Goal: Information Seeking & Learning: Find specific page/section

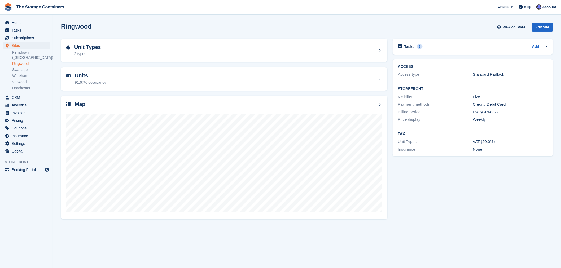
click at [439, 190] on div "Tasks 2 Add Has [PERSON_NAME] completed ID/Contract/paid deposit/first 4 weeks?…" at bounding box center [473, 128] width 166 height 185
click at [436, 189] on div "Tasks 2 Add Has Tim completed ID/Contract/paid deposit/first 4 weeks? 12 Aug" at bounding box center [473, 128] width 166 height 185
click at [21, 109] on span "Invoices" at bounding box center [28, 112] width 32 height 7
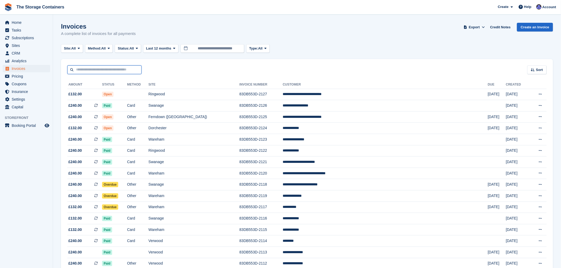
click at [108, 66] on input "text" at bounding box center [104, 70] width 74 height 9
type input "*******"
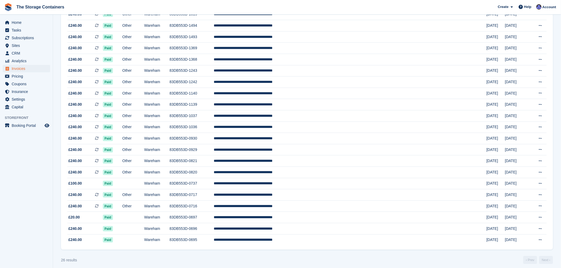
scroll to position [142, 0]
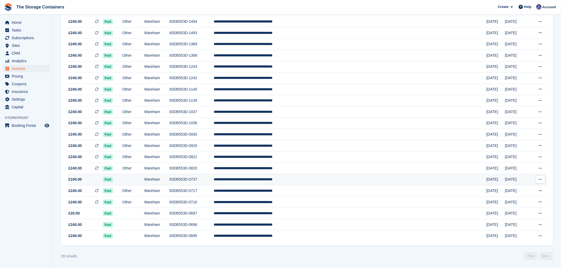
click at [144, 176] on td at bounding box center [133, 179] width 22 height 11
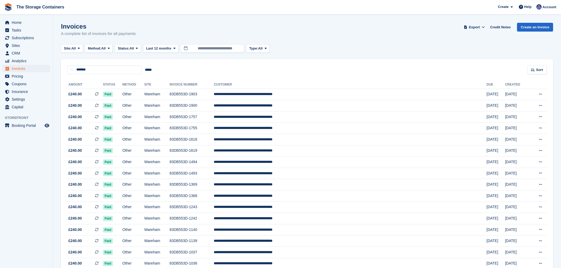
scroll to position [142, 0]
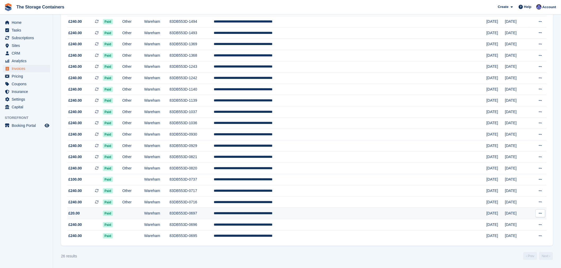
click at [144, 213] on td at bounding box center [133, 213] width 22 height 11
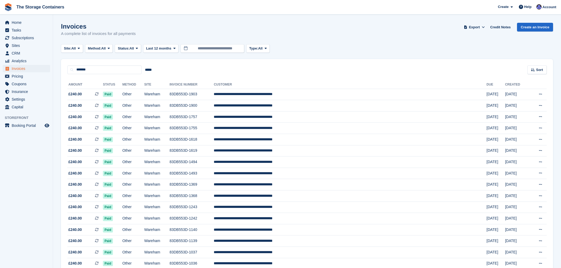
scroll to position [142, 0]
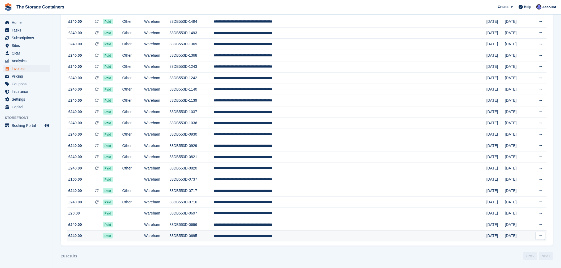
click at [144, 233] on td at bounding box center [133, 236] width 22 height 11
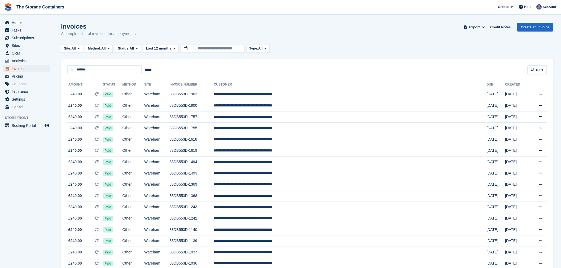
scroll to position [142, 0]
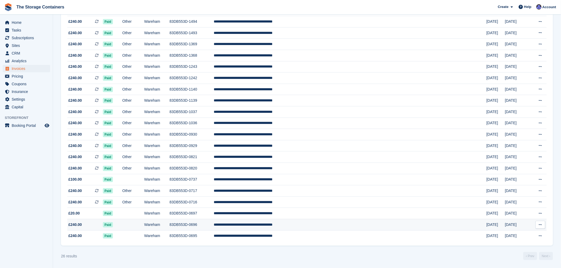
click at [144, 225] on td at bounding box center [133, 224] width 22 height 11
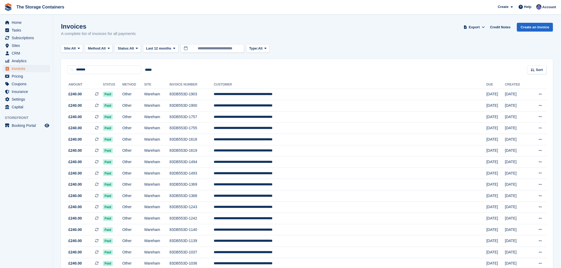
click at [208, 23] on div "Invoices A complete list of invoices for all payments Export Export Invoices Ex…" at bounding box center [307, 33] width 492 height 20
click at [19, 20] on span "Home" at bounding box center [28, 22] width 32 height 7
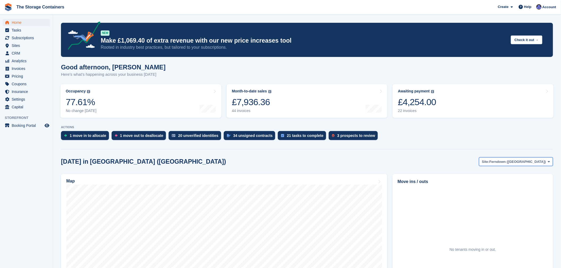
click at [529, 163] on span "Ferndown ([GEOGRAPHIC_DATA])" at bounding box center [518, 161] width 56 height 5
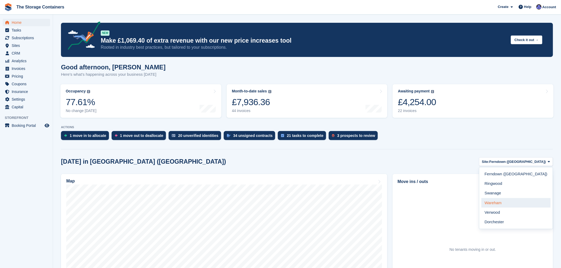
click at [522, 203] on link "Wareham" at bounding box center [516, 203] width 69 height 10
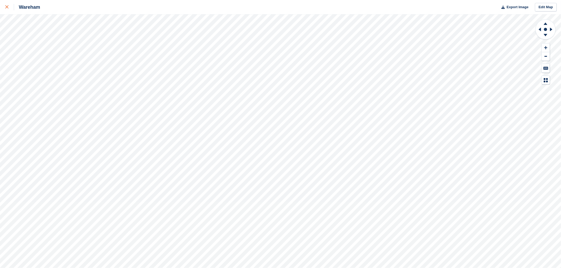
click at [5, 7] on link at bounding box center [7, 7] width 14 height 14
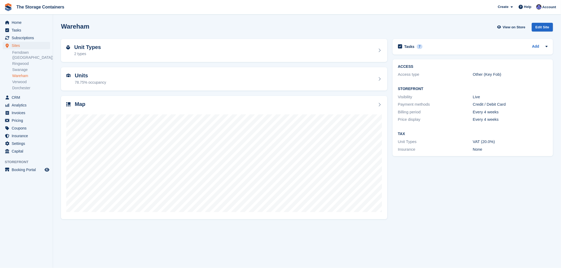
click at [491, 185] on div "Tasks 7 Add Has DE completed deposit refund - £500 total [DATE]" at bounding box center [473, 128] width 166 height 185
click at [438, 198] on div "Tasks 7 Add Has DE completed deposit refund - £500 total 12 Aug" at bounding box center [473, 128] width 166 height 185
click at [18, 94] on span "CRM" at bounding box center [28, 97] width 32 height 7
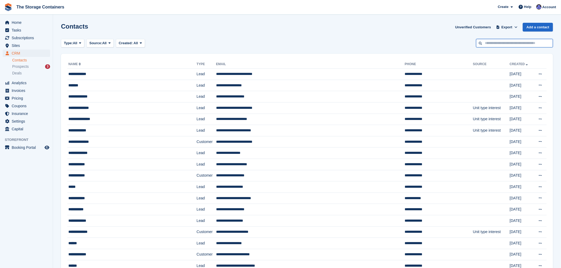
click at [506, 42] on input "text" at bounding box center [514, 43] width 77 height 9
type input "******"
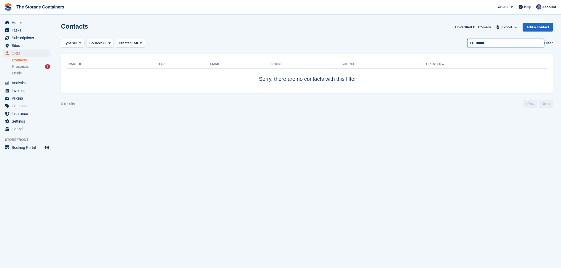
click at [505, 42] on input "******" at bounding box center [506, 43] width 77 height 9
type input "*****"
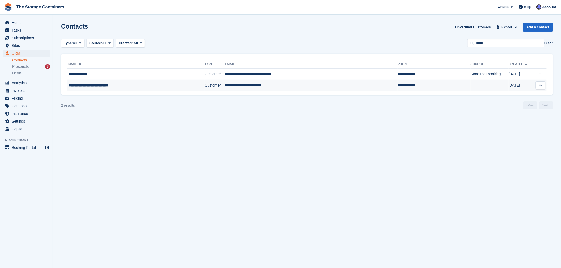
click at [125, 84] on div "**********" at bounding box center [122, 86] width 109 height 6
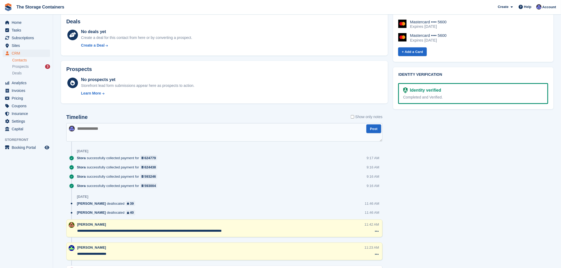
scroll to position [206, 0]
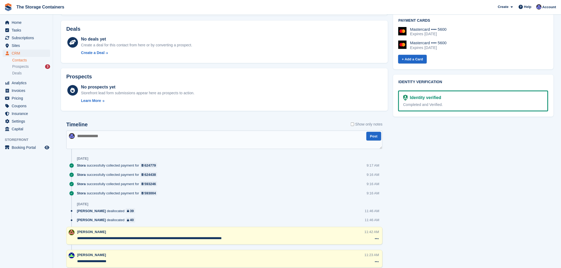
click at [147, 112] on div "Prospects No prospects yet Storefront lead form submissions appear here as pros…" at bounding box center [224, 90] width 332 height 48
click at [149, 134] on textarea at bounding box center [224, 140] width 316 height 19
type textarea "**********"
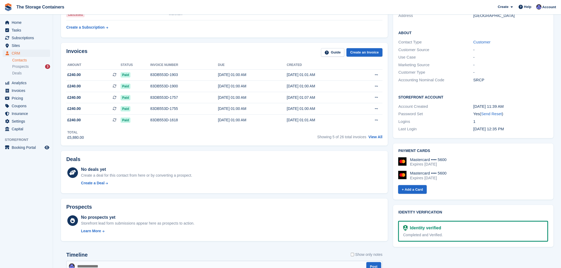
scroll to position [0, 0]
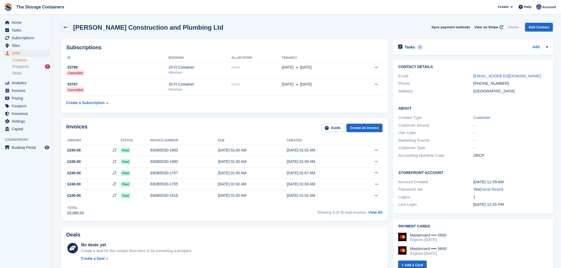
click at [301, 28] on div "[PERSON_NAME] Construction and Plumbing Ltd Sync payment methods View on Stripe…" at bounding box center [307, 27] width 492 height 9
click at [26, 23] on span "Home" at bounding box center [28, 22] width 32 height 7
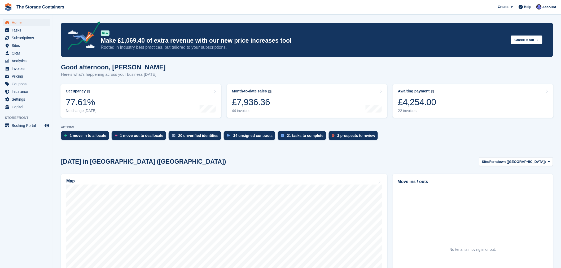
click at [414, 156] on section "NEW Make £1,069.40 of extra revenue with our new price increases tool Rooted in…" at bounding box center [307, 203] width 508 height 406
click at [378, 62] on section "NEW Make £1,069.40 of extra revenue with our new price increases tool Rooted in…" at bounding box center [307, 203] width 508 height 406
